Goal: Check status

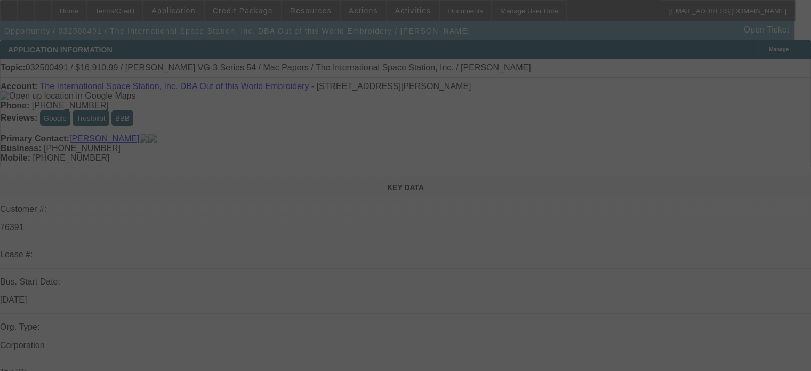
select select "0"
select select "6"
select select "0"
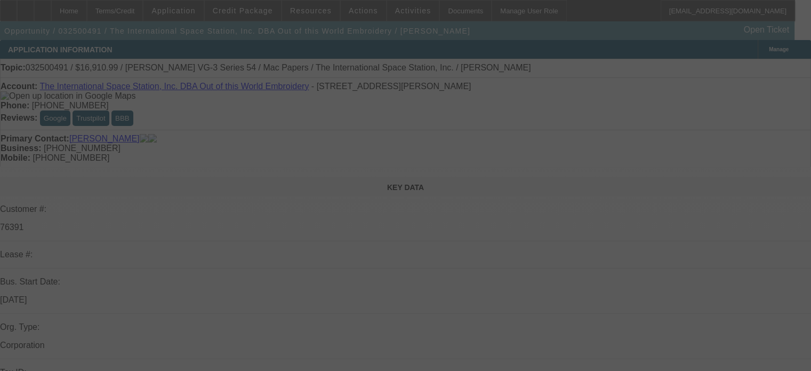
select select "0"
select select "6"
select select "0"
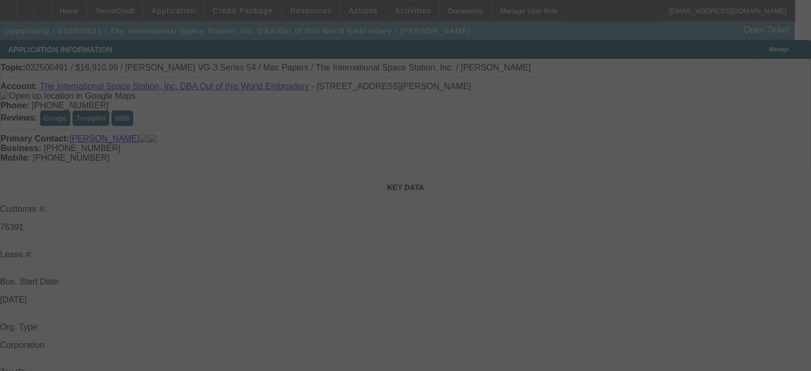
select select "2"
select select "0"
select select "6"
select select "0"
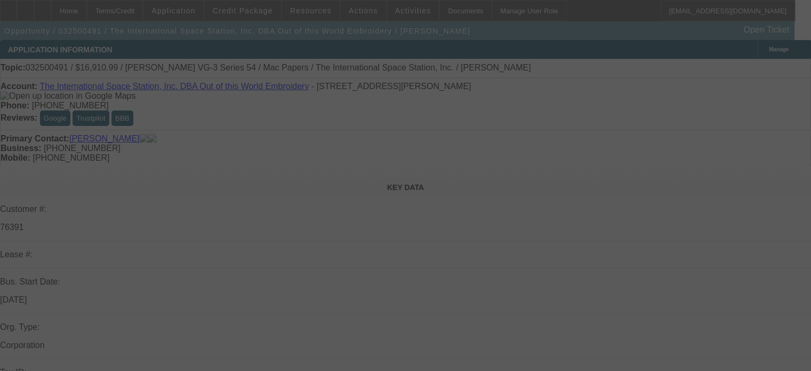
select select "2"
select select "0"
select select "6"
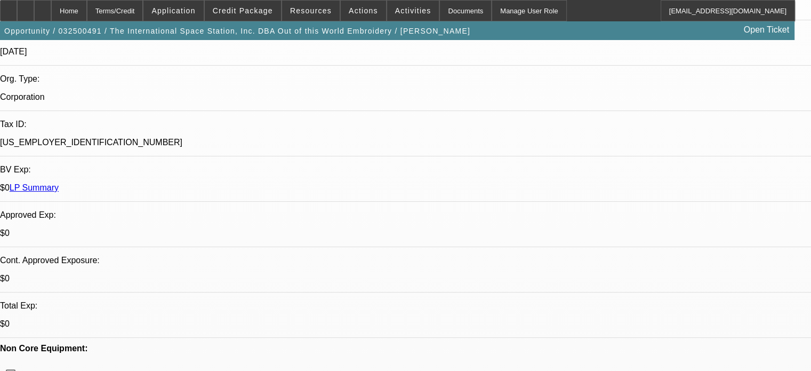
scroll to position [267, 0]
